Goal: Task Accomplishment & Management: Use online tool/utility

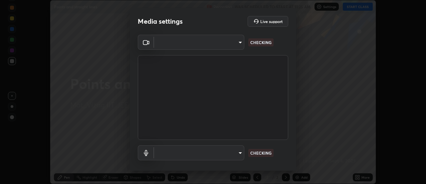
scroll to position [184, 426]
type input "c8d4d34ac1f352bb95d5f05a967dc34c6676a64432e358c7d9874fe1d0247c02"
type input "ce130775b7164724ad1ed5ad860966c1541d672b99243daa1c1c1b621aeed87d"
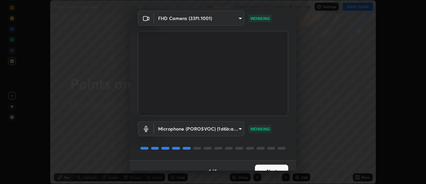
scroll to position [35, 0]
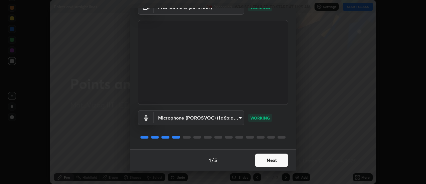
click at [272, 157] on button "Next" at bounding box center [271, 159] width 33 height 13
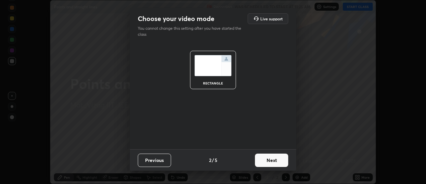
click at [276, 159] on button "Next" at bounding box center [271, 159] width 33 height 13
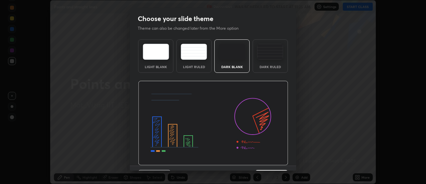
click at [277, 64] on div "Dark Ruled" at bounding box center [270, 55] width 35 height 33
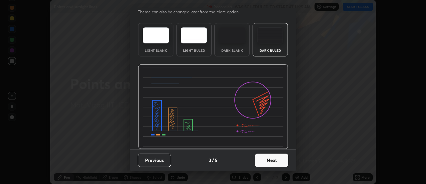
click at [277, 162] on button "Next" at bounding box center [271, 159] width 33 height 13
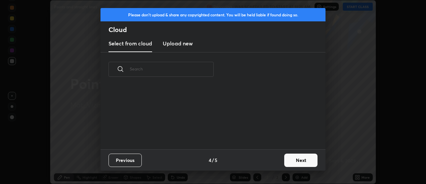
scroll to position [63, 214]
click at [296, 160] on button "Next" at bounding box center [300, 159] width 33 height 13
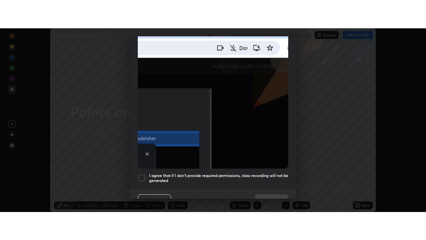
scroll to position [171, 0]
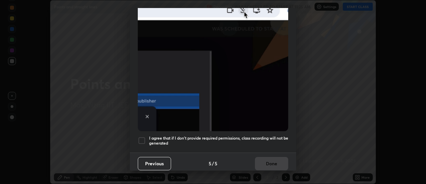
click at [264, 140] on h5 "I agree that if I don't provide required permissions, class recording will not …" at bounding box center [218, 140] width 139 height 10
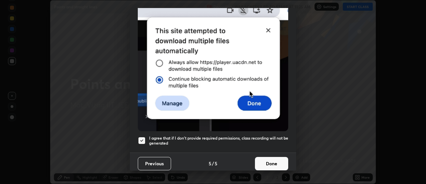
click at [269, 164] on button "Done" at bounding box center [271, 163] width 33 height 13
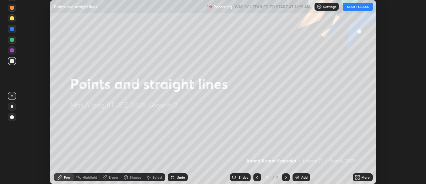
click at [360, 9] on button "START CLASS" at bounding box center [358, 7] width 30 height 8
click at [364, 179] on div "More" at bounding box center [363, 177] width 20 height 8
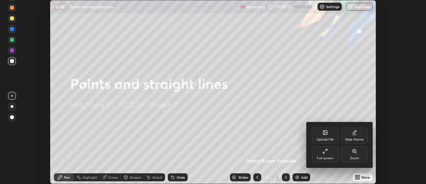
click at [328, 154] on div "Full screen" at bounding box center [325, 154] width 27 height 16
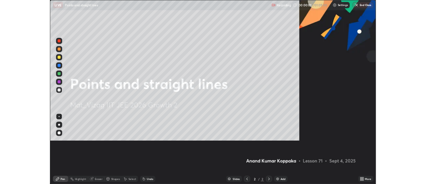
scroll to position [240, 426]
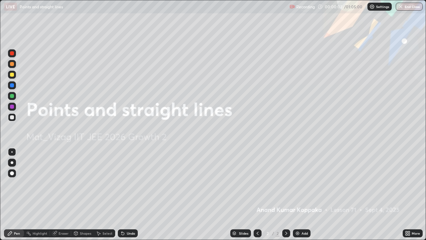
click at [302, 183] on div "Add" at bounding box center [305, 232] width 6 height 3
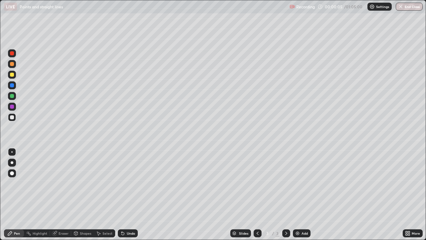
click at [15, 163] on div at bounding box center [12, 163] width 8 height 8
click at [13, 66] on div at bounding box center [12, 64] width 8 height 8
click at [13, 74] on div at bounding box center [12, 75] width 4 height 4
click at [12, 118] on div at bounding box center [12, 117] width 4 height 4
click at [12, 75] on div at bounding box center [12, 75] width 4 height 4
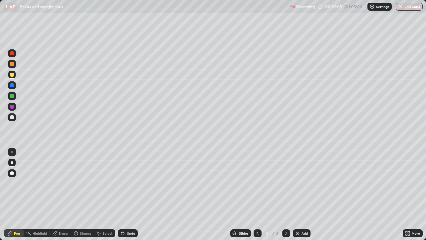
click at [12, 117] on div at bounding box center [12, 117] width 4 height 4
click at [13, 75] on div at bounding box center [12, 75] width 4 height 4
click at [13, 118] on div at bounding box center [12, 117] width 4 height 4
click at [59, 183] on div "Eraser" at bounding box center [64, 232] width 10 height 3
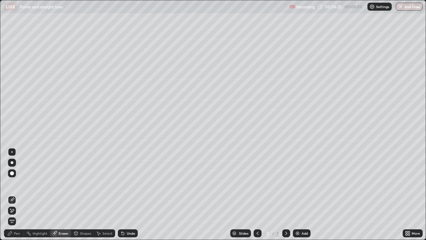
click at [13, 183] on div "Pen" at bounding box center [14, 233] width 20 height 8
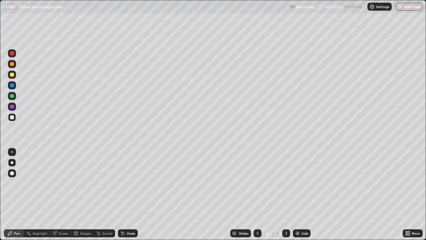
click at [303, 183] on div "Add" at bounding box center [305, 232] width 6 height 3
click at [131, 183] on div "Undo" at bounding box center [131, 232] width 8 height 3
click at [129, 183] on div "Undo" at bounding box center [131, 232] width 8 height 3
click at [13, 76] on div at bounding box center [12, 75] width 4 height 4
click at [13, 118] on div at bounding box center [12, 117] width 4 height 4
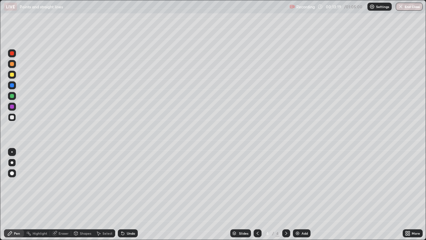
click at [133, 183] on div "Undo" at bounding box center [131, 232] width 8 height 3
click at [129, 183] on div "Undo" at bounding box center [131, 232] width 8 height 3
click at [14, 77] on div at bounding box center [12, 75] width 8 height 8
click at [15, 119] on div at bounding box center [12, 117] width 8 height 8
click at [302, 183] on div "Add" at bounding box center [305, 232] width 6 height 3
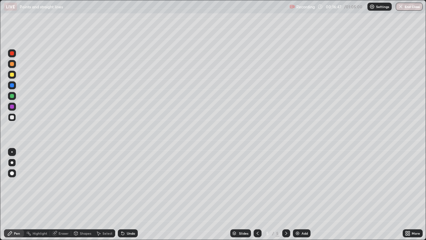
click at [12, 75] on div at bounding box center [12, 75] width 4 height 4
click at [122, 183] on icon at bounding box center [122, 231] width 1 height 1
click at [13, 121] on div at bounding box center [12, 117] width 8 height 8
click at [13, 107] on div at bounding box center [12, 107] width 4 height 4
click at [15, 116] on div at bounding box center [12, 117] width 8 height 8
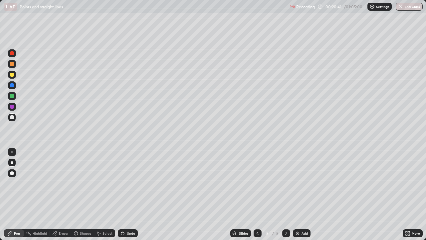
click at [302, 183] on div "Add" at bounding box center [305, 232] width 6 height 3
click at [14, 75] on div at bounding box center [12, 75] width 4 height 4
click at [14, 117] on div at bounding box center [12, 117] width 4 height 4
click at [14, 77] on div at bounding box center [12, 75] width 8 height 8
click at [12, 97] on div at bounding box center [12, 96] width 4 height 4
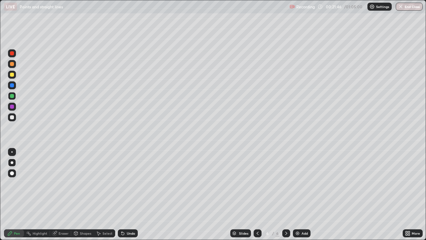
click at [13, 107] on div at bounding box center [12, 107] width 4 height 4
click at [14, 99] on div at bounding box center [12, 96] width 8 height 8
click at [13, 54] on div at bounding box center [12, 53] width 4 height 4
click at [15, 120] on div at bounding box center [12, 117] width 8 height 8
click at [12, 54] on div at bounding box center [12, 53] width 4 height 4
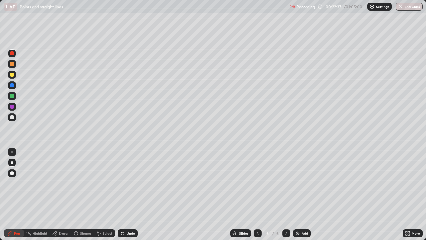
click at [12, 96] on div at bounding box center [12, 96] width 4 height 4
click at [12, 107] on div at bounding box center [12, 107] width 4 height 4
click at [15, 120] on div at bounding box center [12, 117] width 8 height 8
click at [13, 107] on div at bounding box center [12, 107] width 4 height 4
click at [303, 183] on div "Add" at bounding box center [302, 233] width 18 height 8
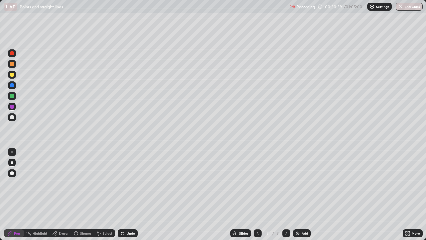
click at [15, 74] on div at bounding box center [12, 75] width 8 height 8
click at [13, 95] on div at bounding box center [12, 96] width 4 height 4
click at [12, 75] on div at bounding box center [12, 75] width 4 height 4
click at [15, 120] on div at bounding box center [12, 117] width 8 height 8
click at [303, 183] on div "Add" at bounding box center [305, 232] width 6 height 3
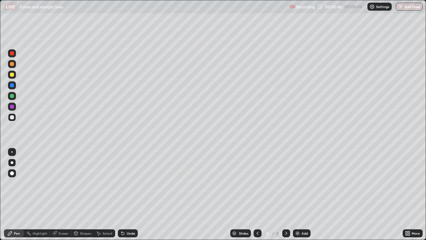
click at [9, 75] on div at bounding box center [12, 75] width 8 height 8
click at [13, 120] on div at bounding box center [12, 117] width 8 height 8
click at [130, 183] on div "Undo" at bounding box center [131, 232] width 8 height 3
click at [131, 183] on div "Undo" at bounding box center [131, 232] width 8 height 3
click at [125, 183] on div "Undo" at bounding box center [128, 233] width 20 height 8
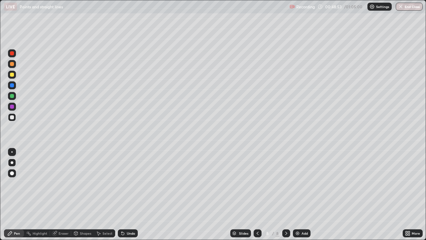
click at [127, 183] on div "Undo" at bounding box center [131, 232] width 8 height 3
click at [130, 183] on div "Undo" at bounding box center [128, 233] width 20 height 8
click at [130, 183] on div "Undo" at bounding box center [131, 232] width 8 height 3
click at [107, 183] on div "Select" at bounding box center [108, 232] width 10 height 3
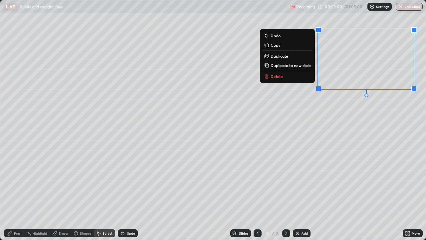
click at [296, 76] on button "Delete" at bounding box center [288, 76] width 50 height 8
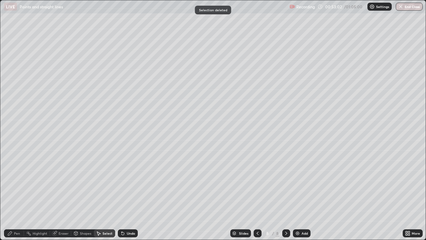
click at [22, 183] on div "Pen" at bounding box center [14, 233] width 20 height 8
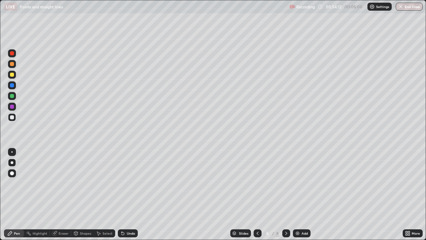
click at [301, 183] on div "Add" at bounding box center [302, 233] width 18 height 8
click at [15, 76] on div at bounding box center [12, 75] width 8 height 8
click at [15, 120] on div at bounding box center [12, 117] width 8 height 8
click at [12, 75] on div at bounding box center [12, 75] width 4 height 4
click at [13, 117] on div at bounding box center [12, 117] width 4 height 4
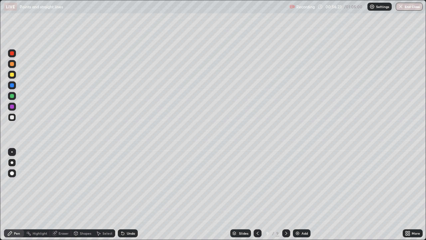
click at [58, 183] on div "Eraser" at bounding box center [60, 233] width 21 height 8
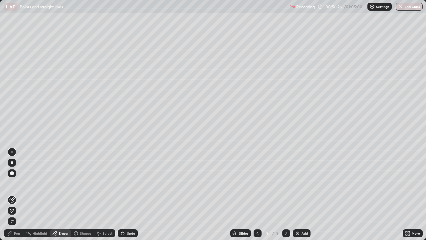
click at [15, 183] on div "Pen" at bounding box center [17, 232] width 6 height 3
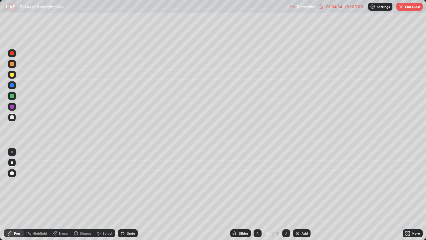
click at [409, 10] on button "End Class" at bounding box center [410, 7] width 26 height 8
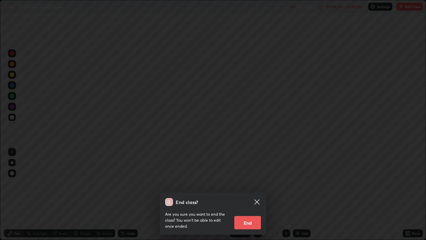
click at [243, 183] on button "End" at bounding box center [247, 222] width 27 height 13
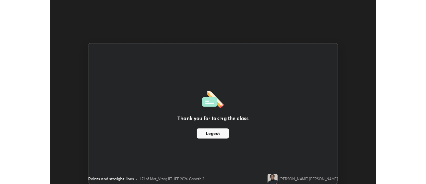
scroll to position [33123, 32880]
